Goal: Navigation & Orientation: Understand site structure

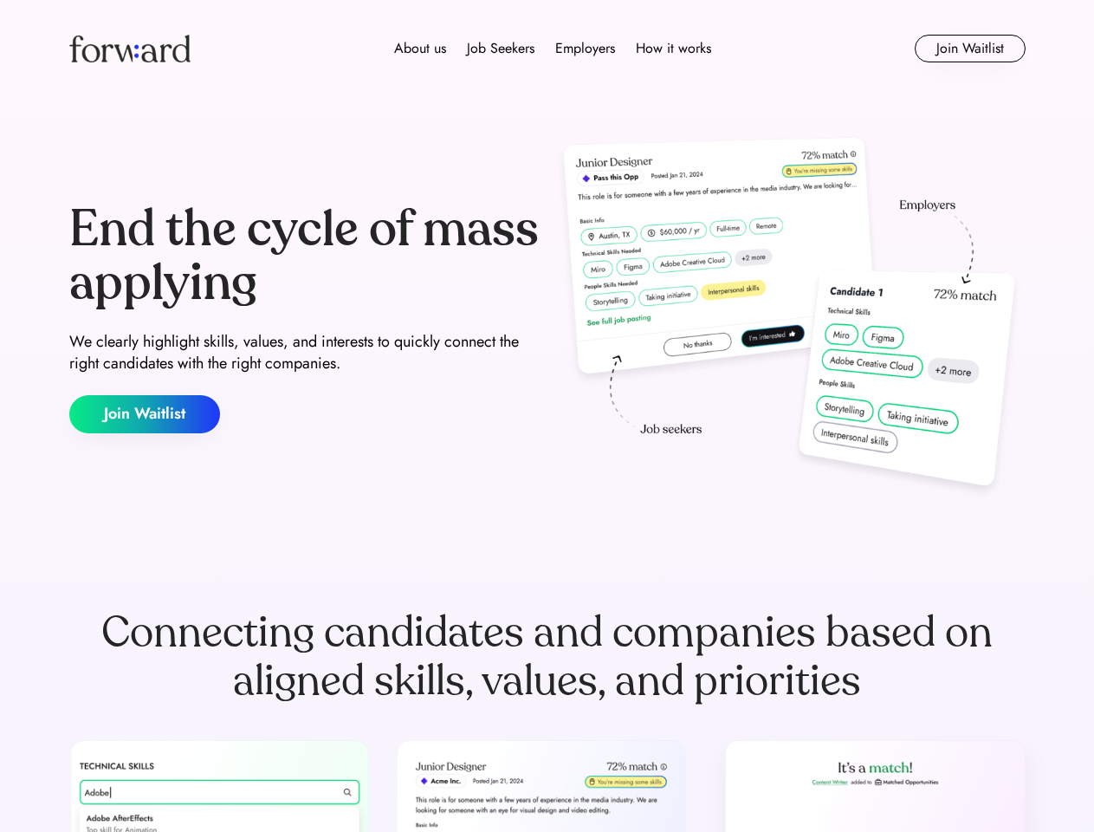
click at [547, 416] on div "End the cycle of mass applying We clearly highlight skills, values, and interes…" at bounding box center [547, 318] width 957 height 373
click at [548, 49] on div "About us Job Seekers Employers How it works" at bounding box center [552, 48] width 683 height 21
click at [130, 49] on img at bounding box center [129, 49] width 121 height 28
click at [553, 49] on div "About us Job Seekers Employers How it works" at bounding box center [552, 48] width 683 height 21
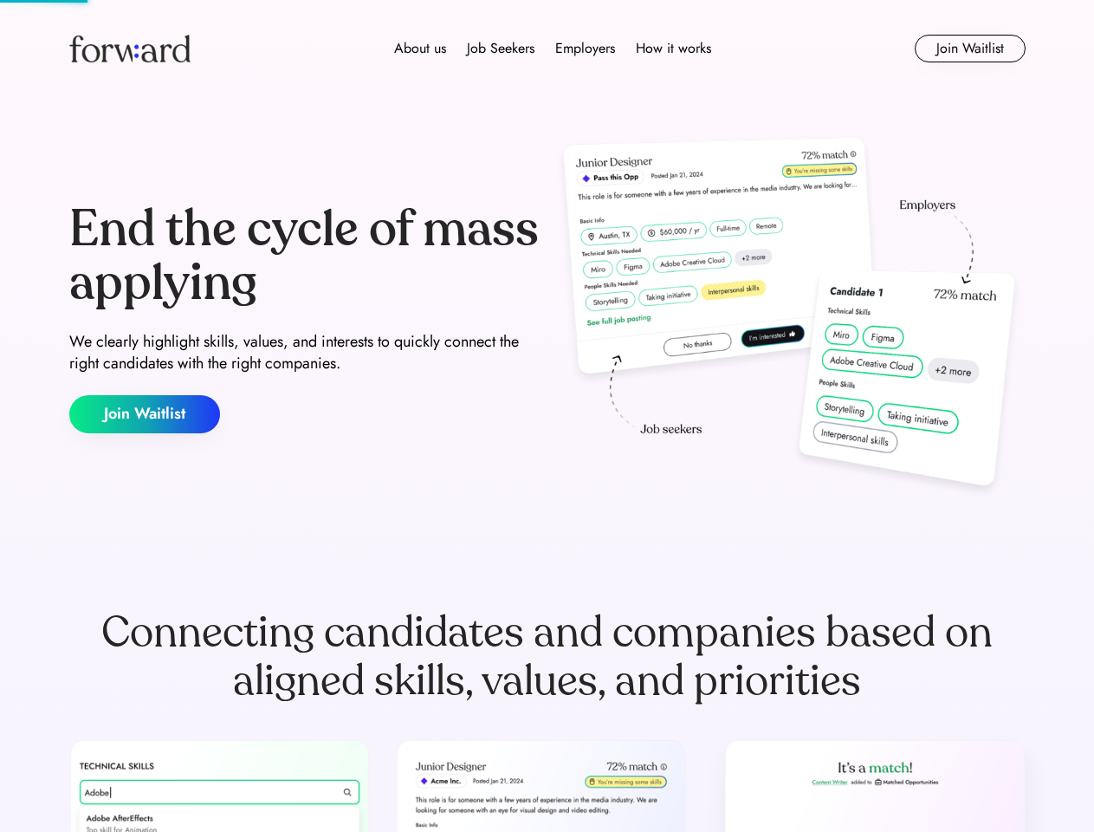
click at [420, 49] on div "About us" at bounding box center [420, 48] width 52 height 21
click at [501, 49] on div "Job Seekers" at bounding box center [501, 48] width 68 height 21
click at [585, 49] on div "Employers" at bounding box center [585, 48] width 60 height 21
click at [672, 49] on div "How it works" at bounding box center [673, 48] width 75 height 21
